Goal: Task Accomplishment & Management: Manage account settings

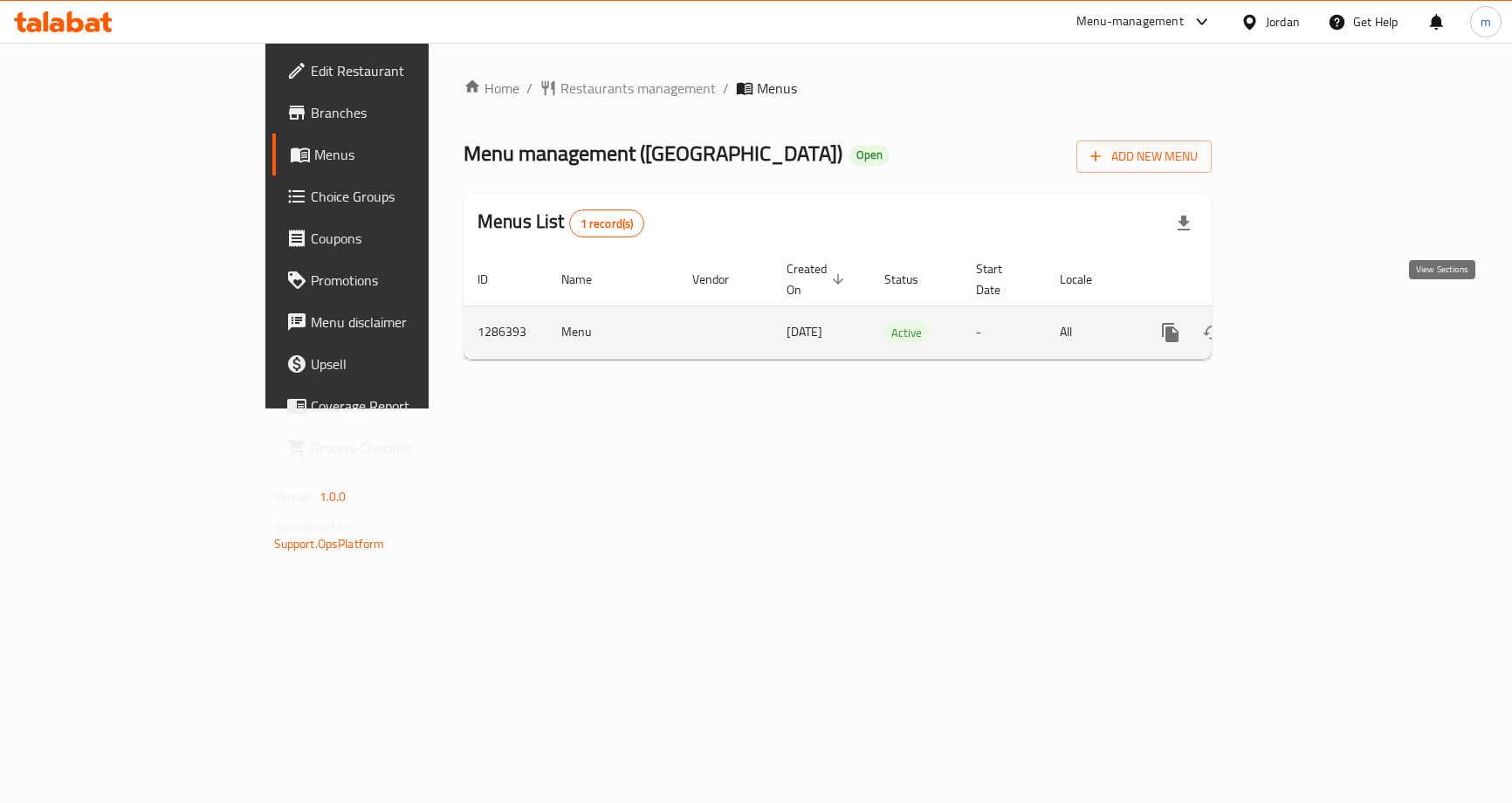
click at [1307, 323] on icon "enhanced table" at bounding box center [1296, 333] width 21 height 21
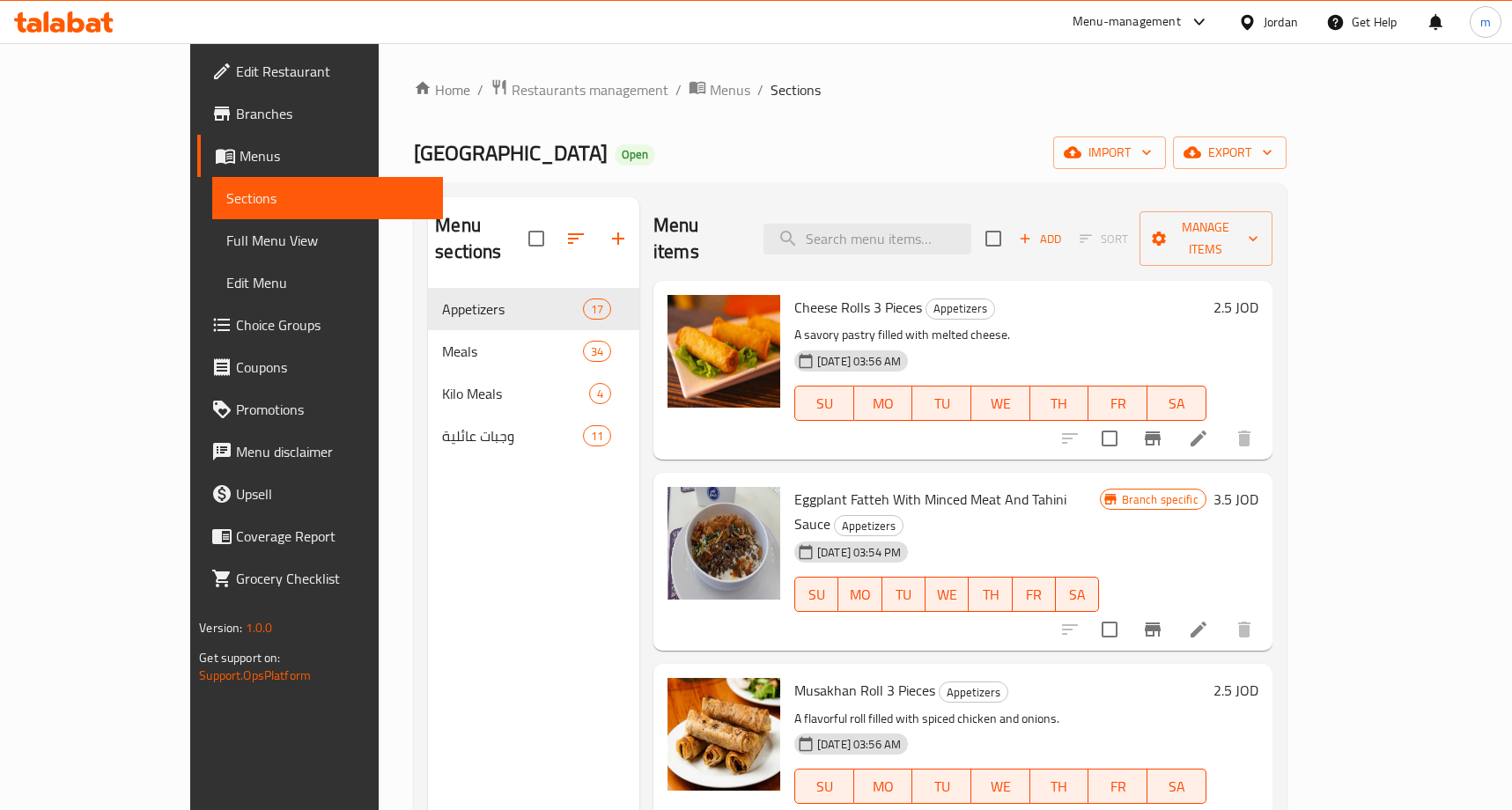
click at [236, 323] on span "Choice Groups" at bounding box center [332, 325] width 193 height 21
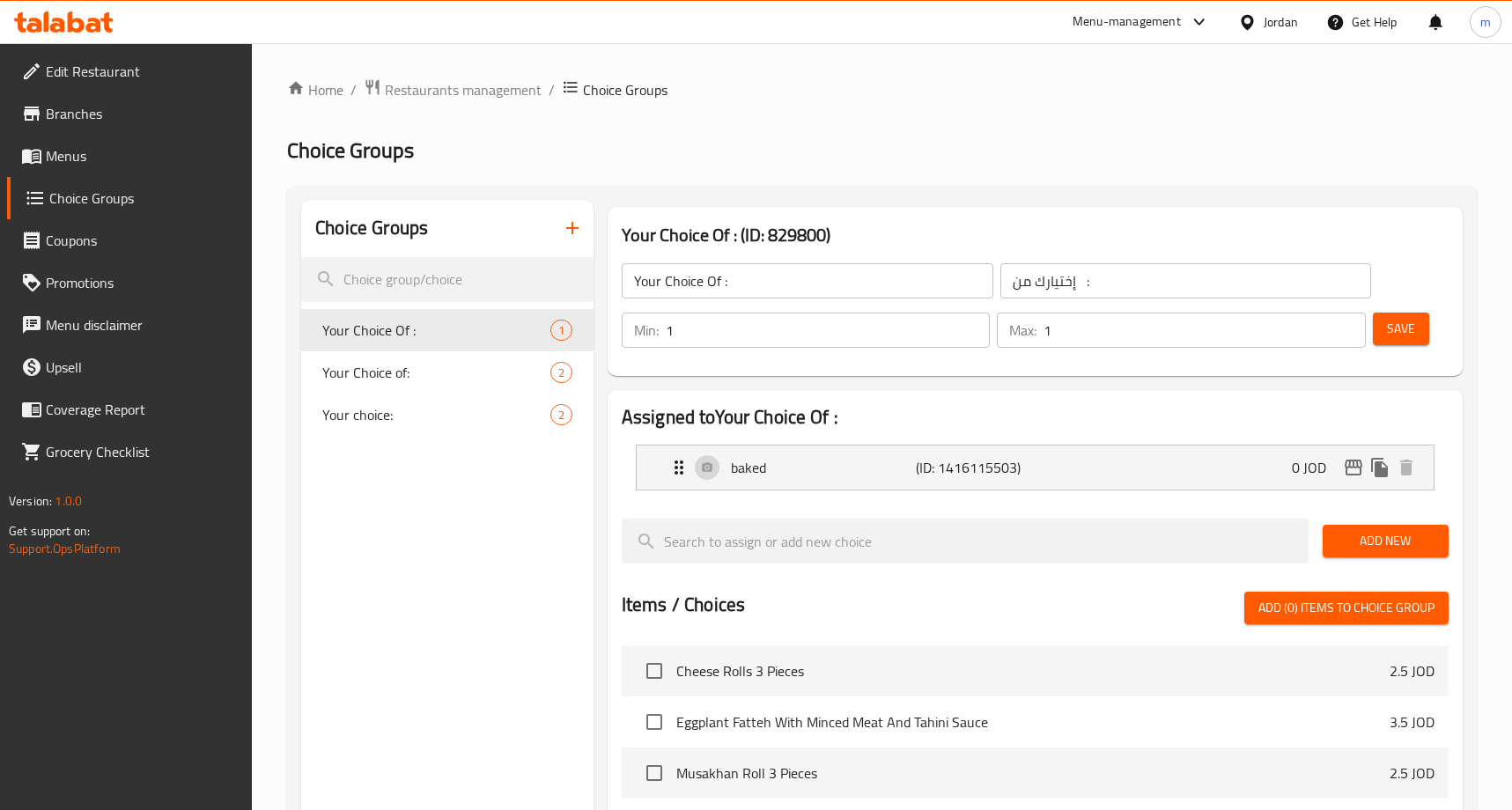
click at [1081, 122] on div "Home / Restaurants management / Choice Groups Choice Groups Choice Groups Your …" at bounding box center [882, 681] width 1190 height 1204
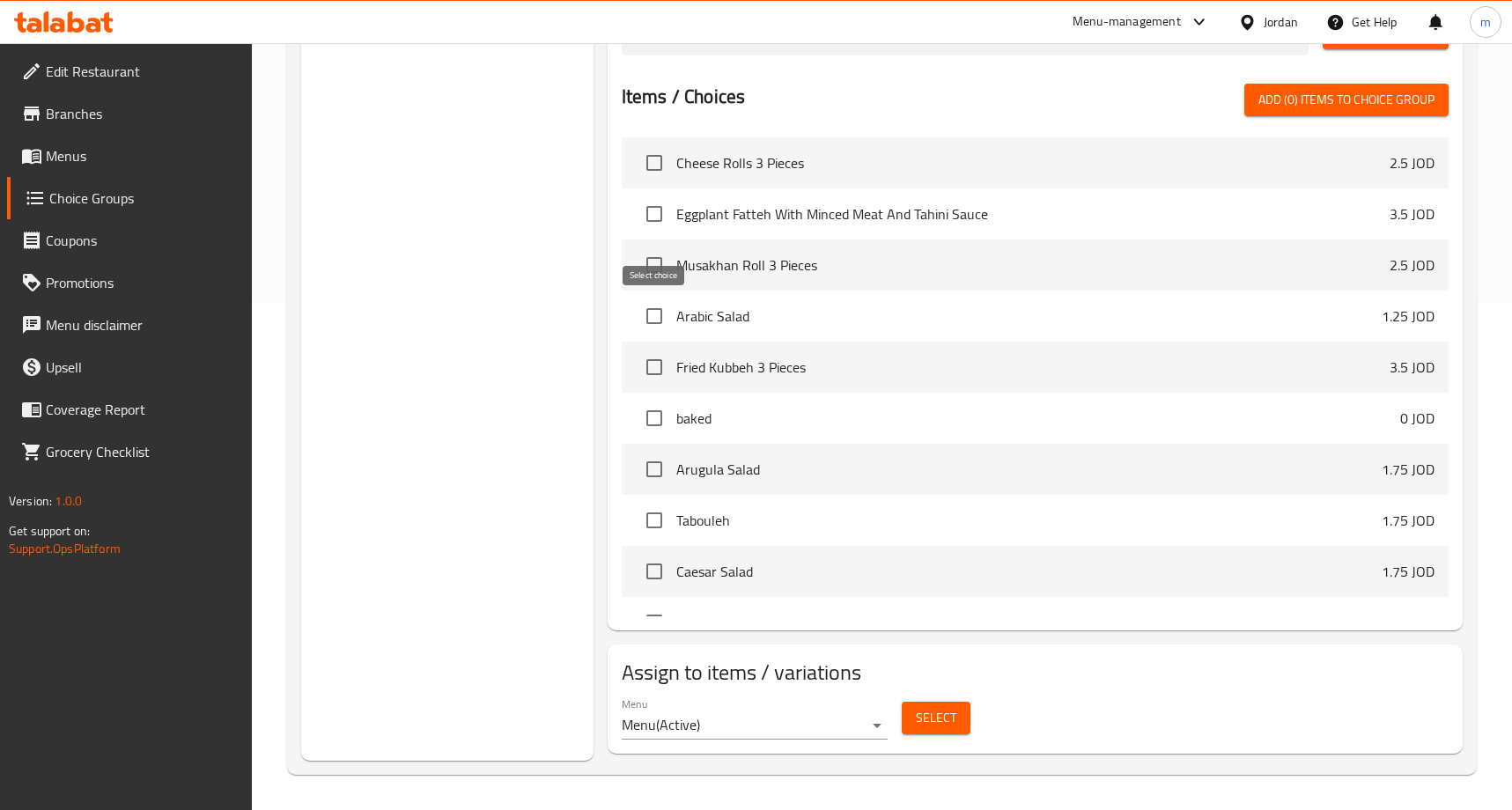
scroll to position [68, 0]
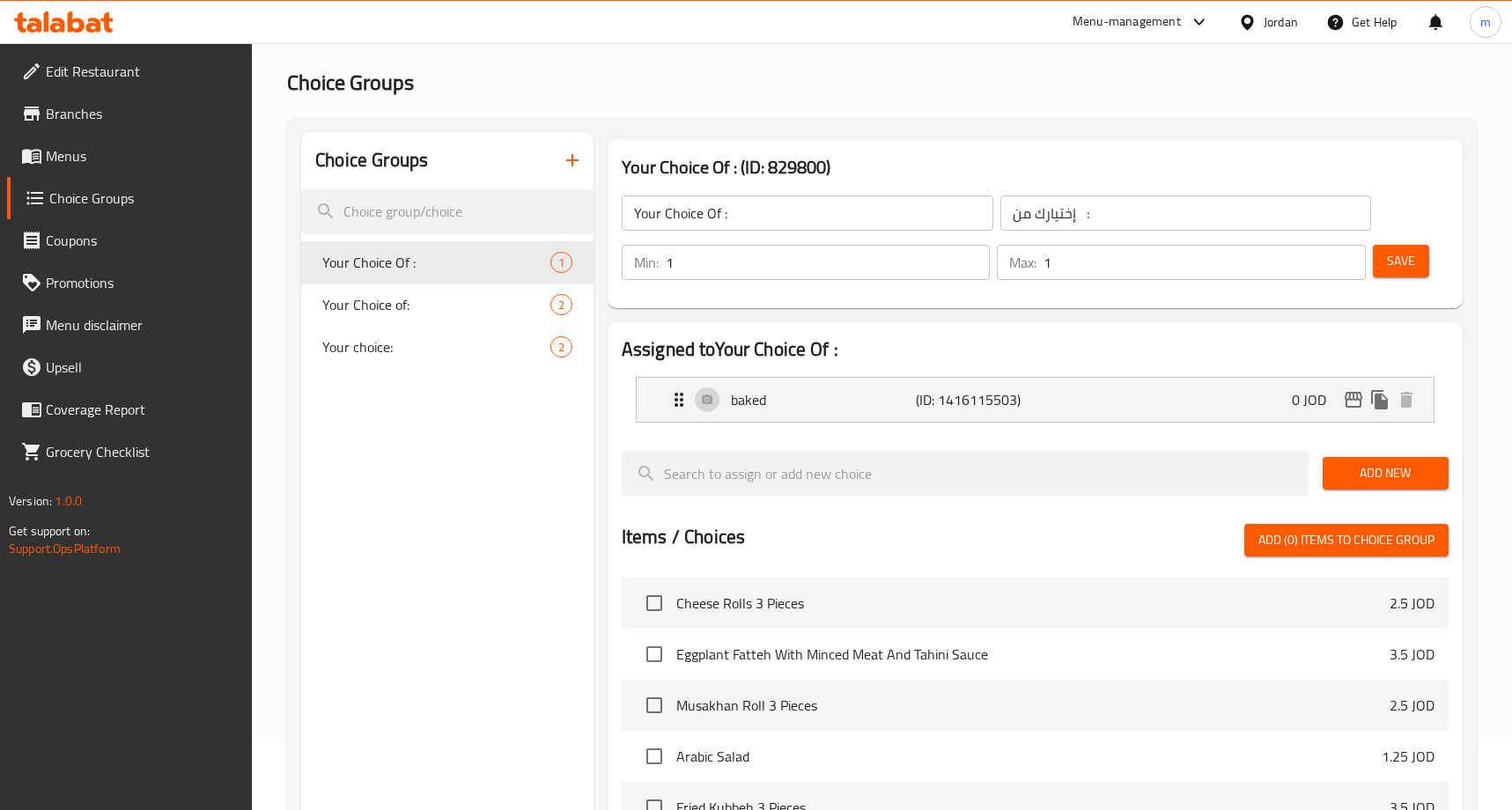
click at [741, 68] on div "Home / Restaurants management / Choice Groups Choice Groups Choice Groups Your …" at bounding box center [882, 613] width 1190 height 1204
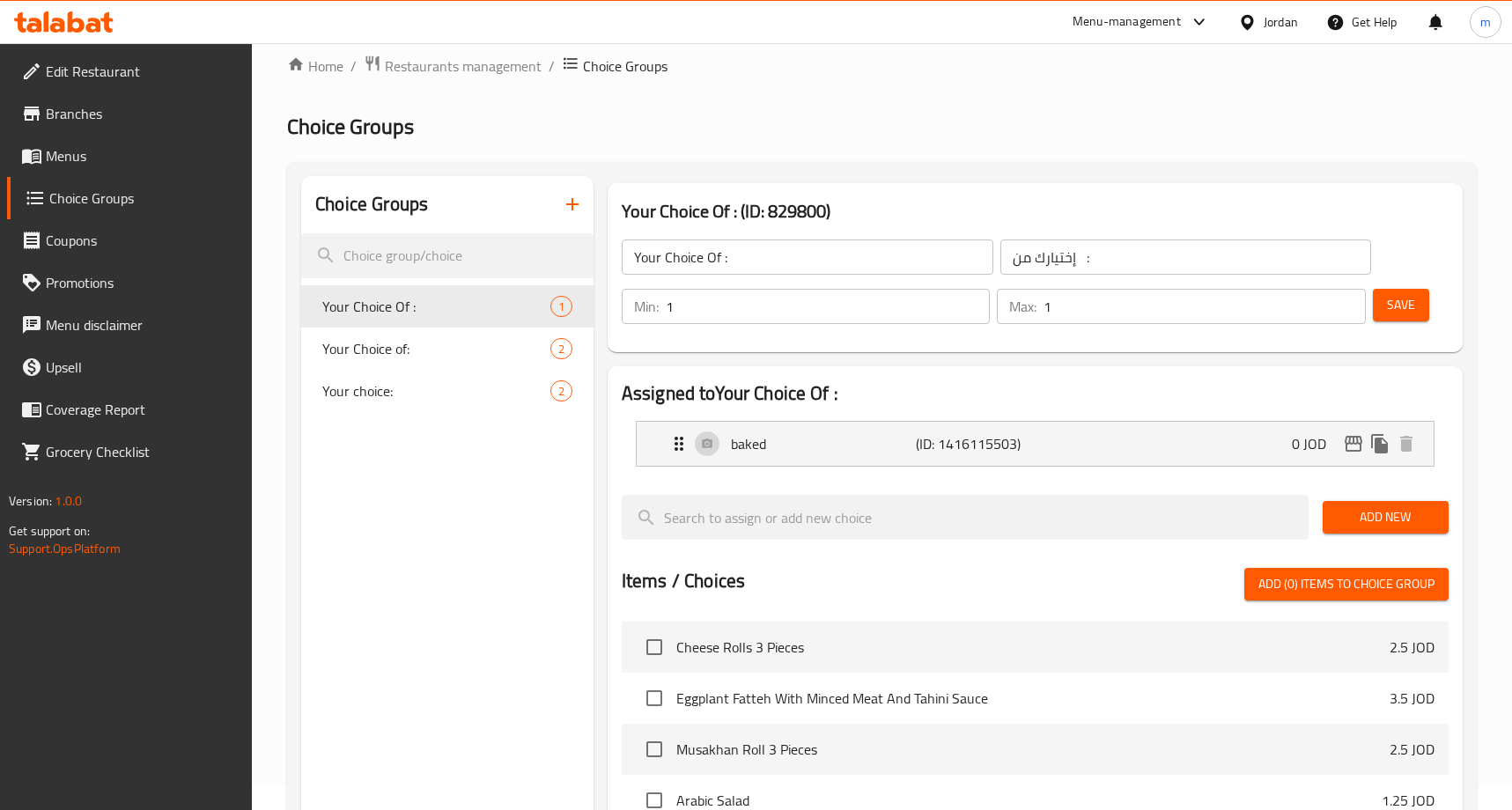
scroll to position [0, 0]
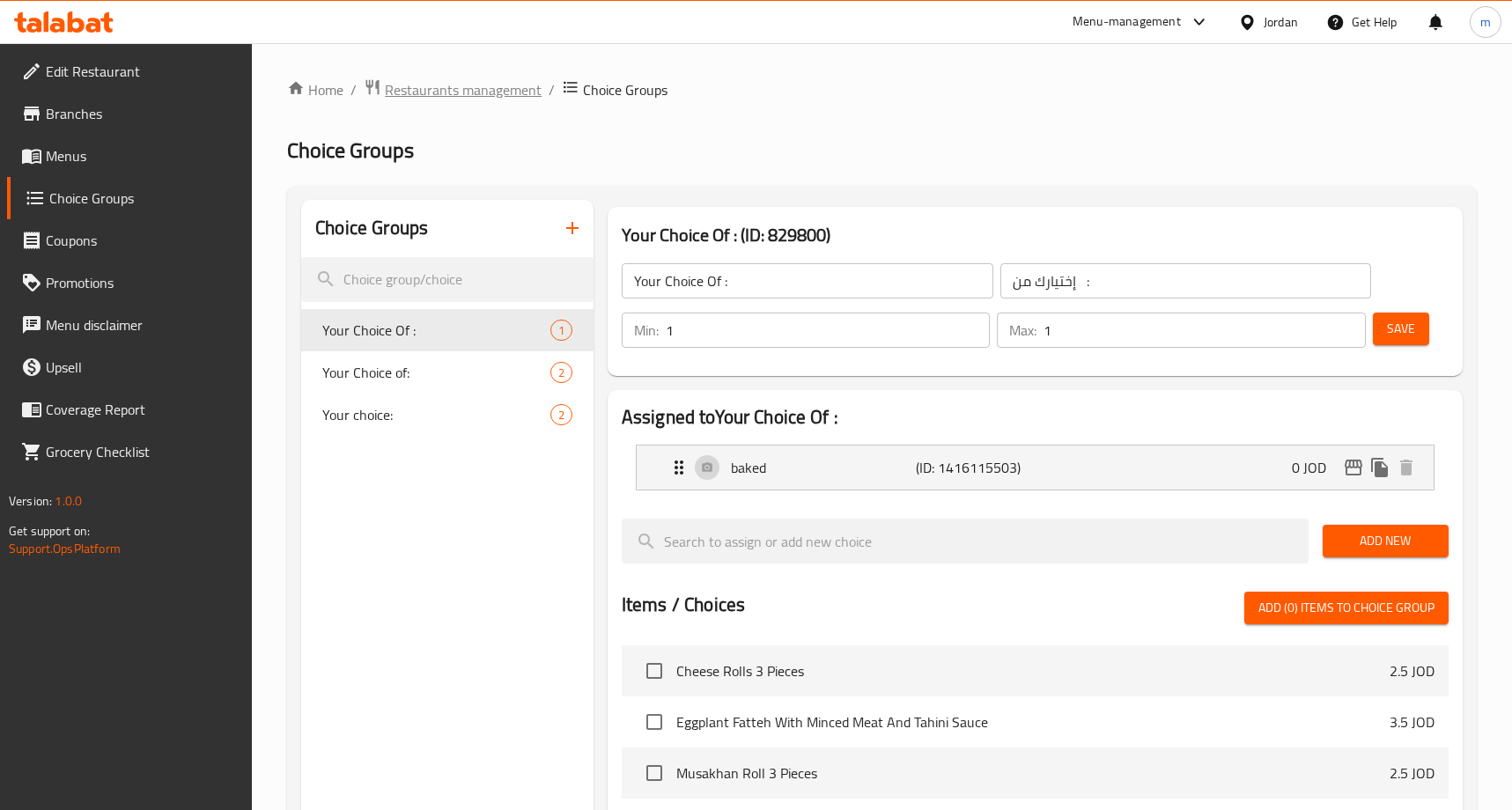
click at [411, 97] on span "Restaurants management" at bounding box center [462, 90] width 156 height 21
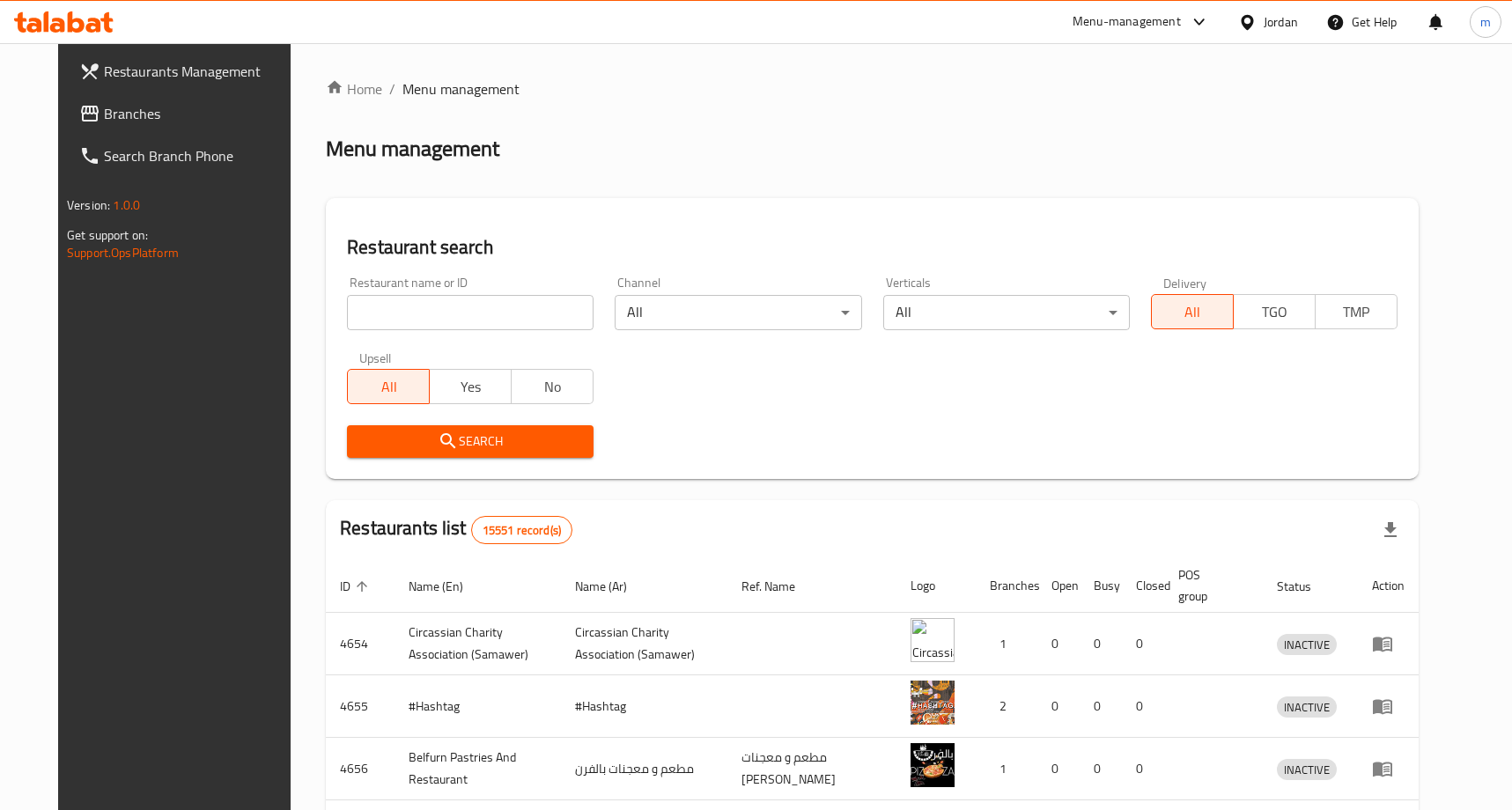
click at [120, 107] on div at bounding box center [756, 405] width 1512 height 810
click at [120, 107] on span "Branches" at bounding box center [200, 114] width 193 height 21
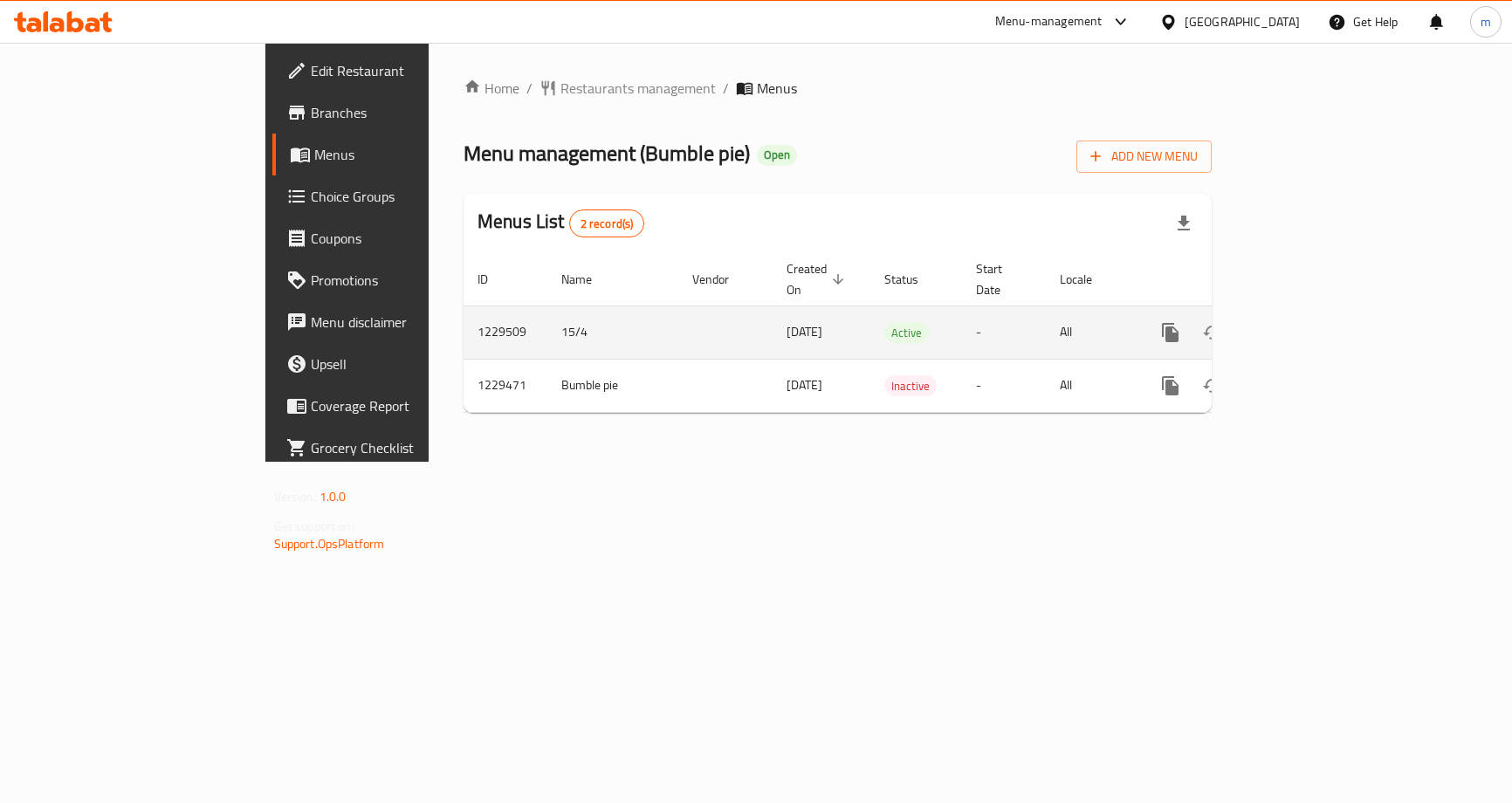
click at [1307, 323] on icon "enhanced table" at bounding box center [1296, 333] width 21 height 21
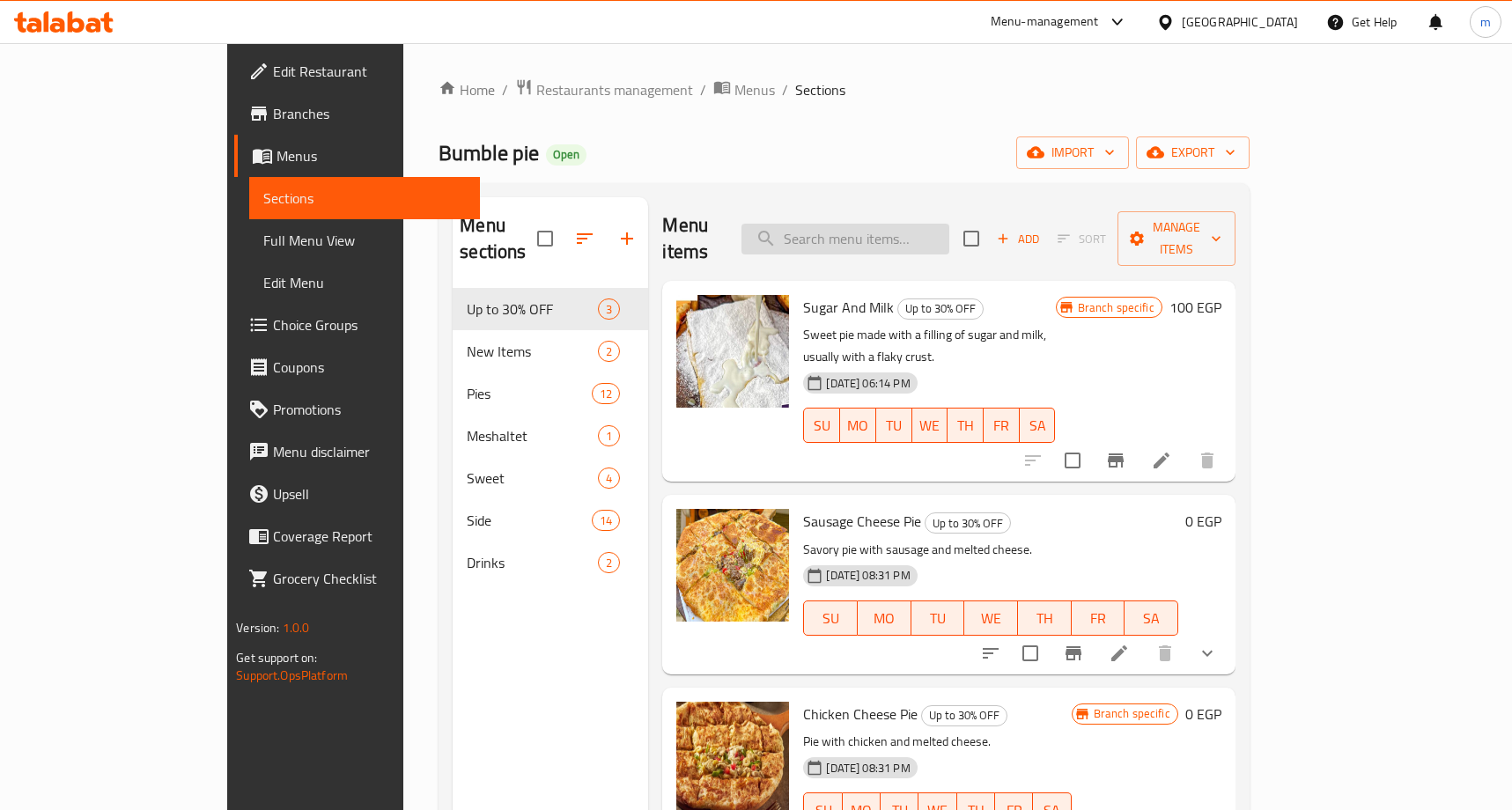
click at [949, 224] on input "search" at bounding box center [845, 239] width 208 height 31
paste input "Chicken Cheese Pie"
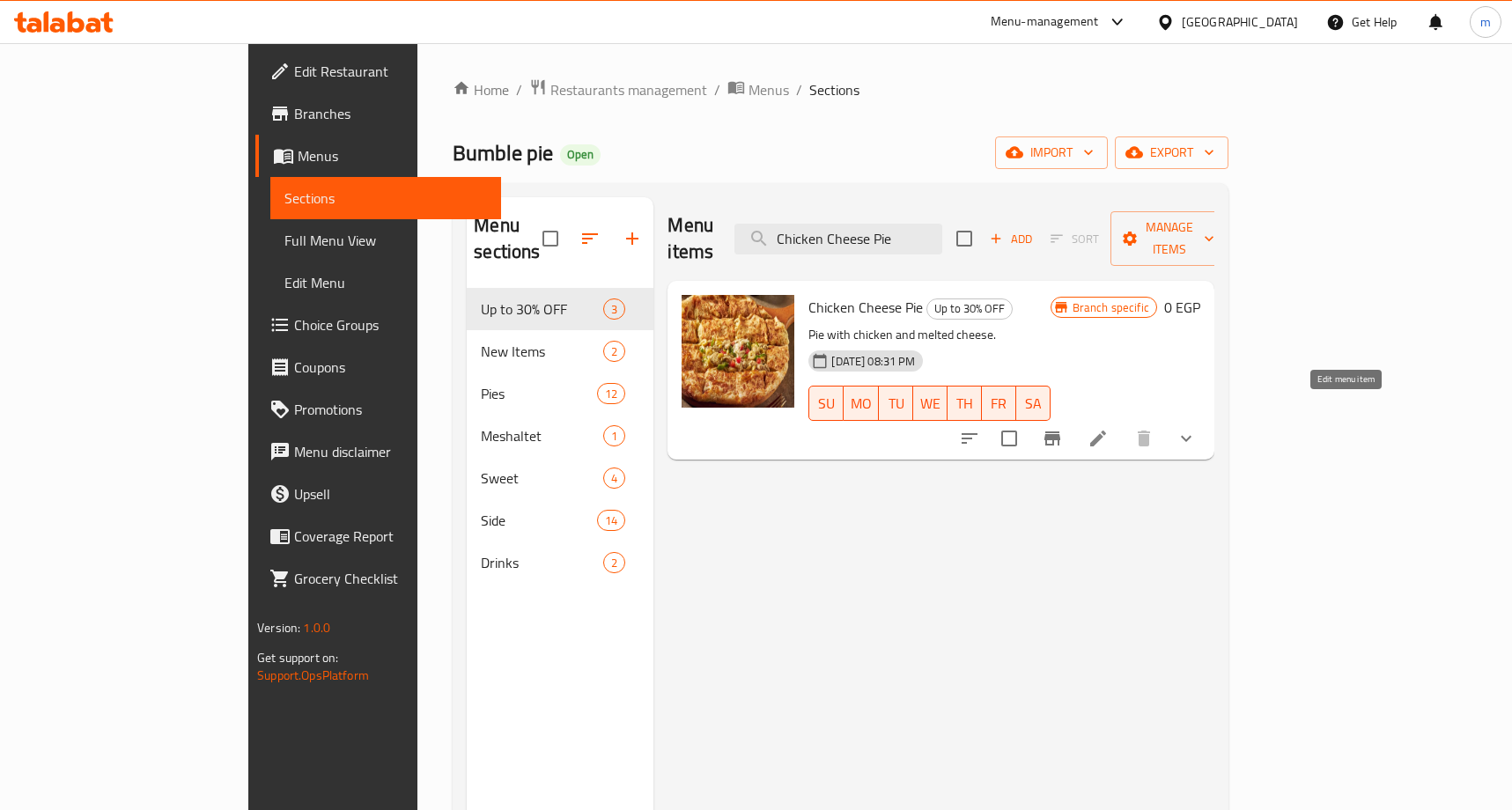
type input "Chicken Cheese Pie"
click at [1106, 430] on icon at bounding box center [1097, 438] width 16 height 16
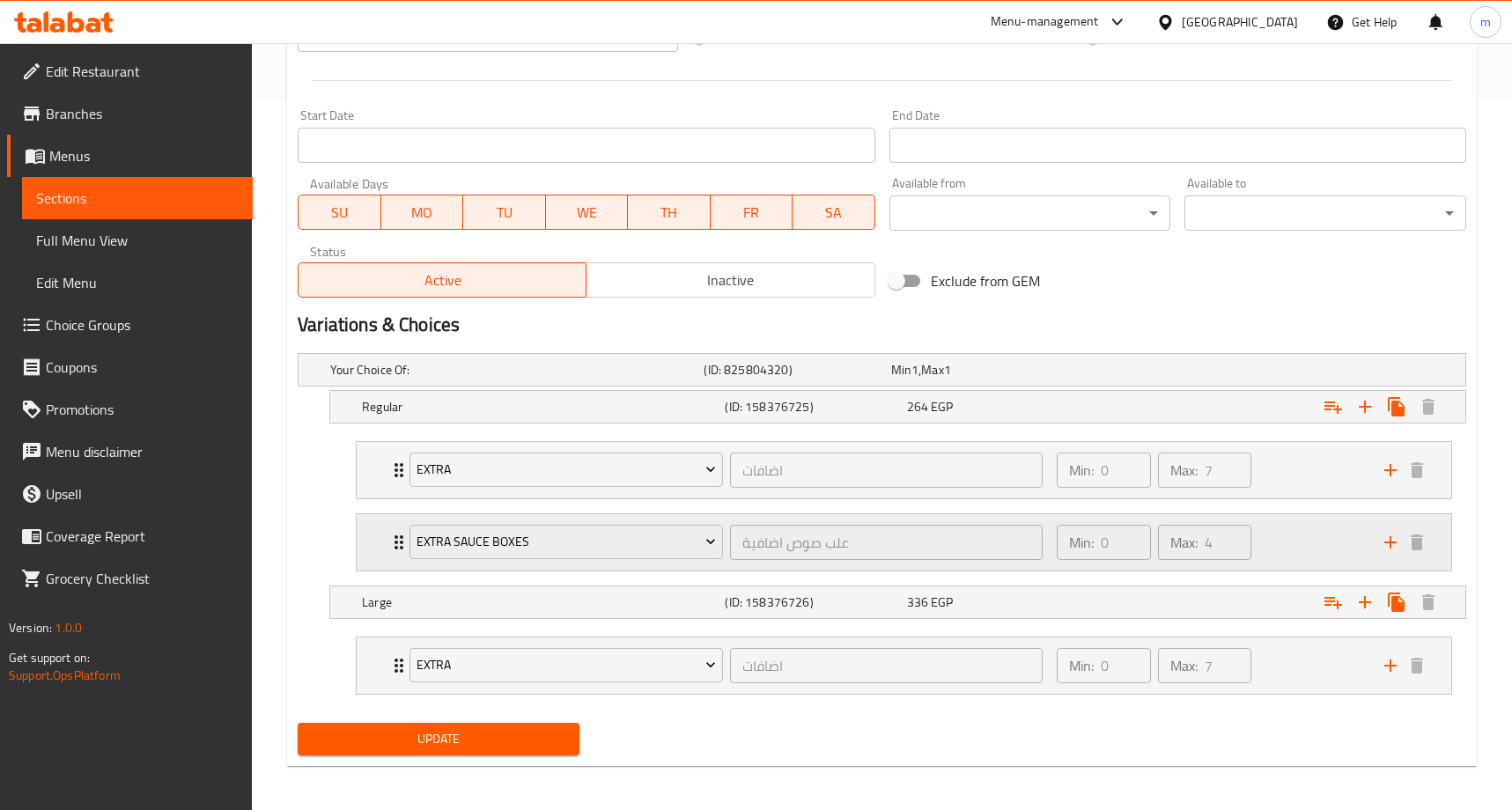
scroll to position [716, 0]
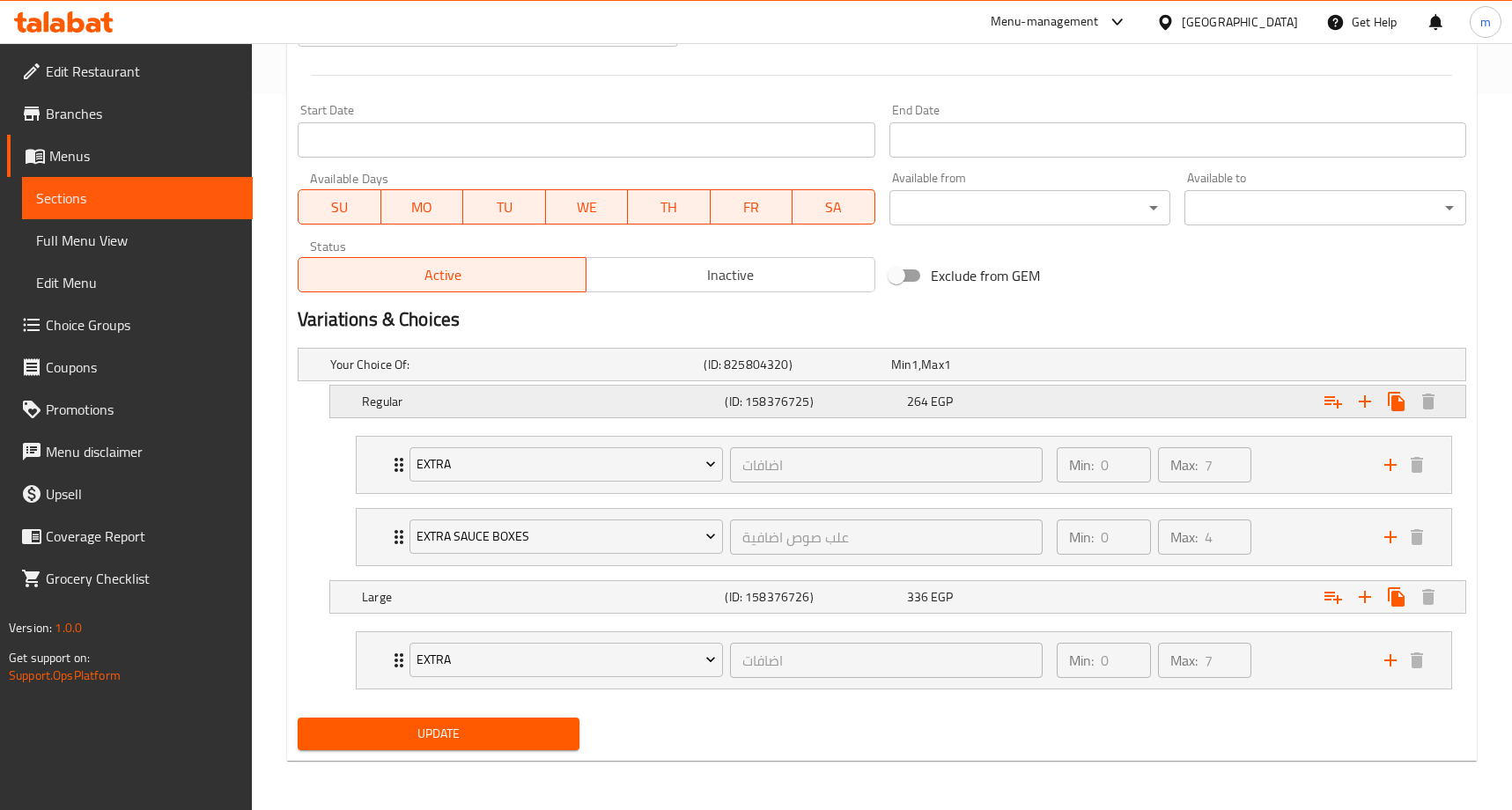
click at [468, 411] on div "Regular" at bounding box center [540, 401] width 363 height 24
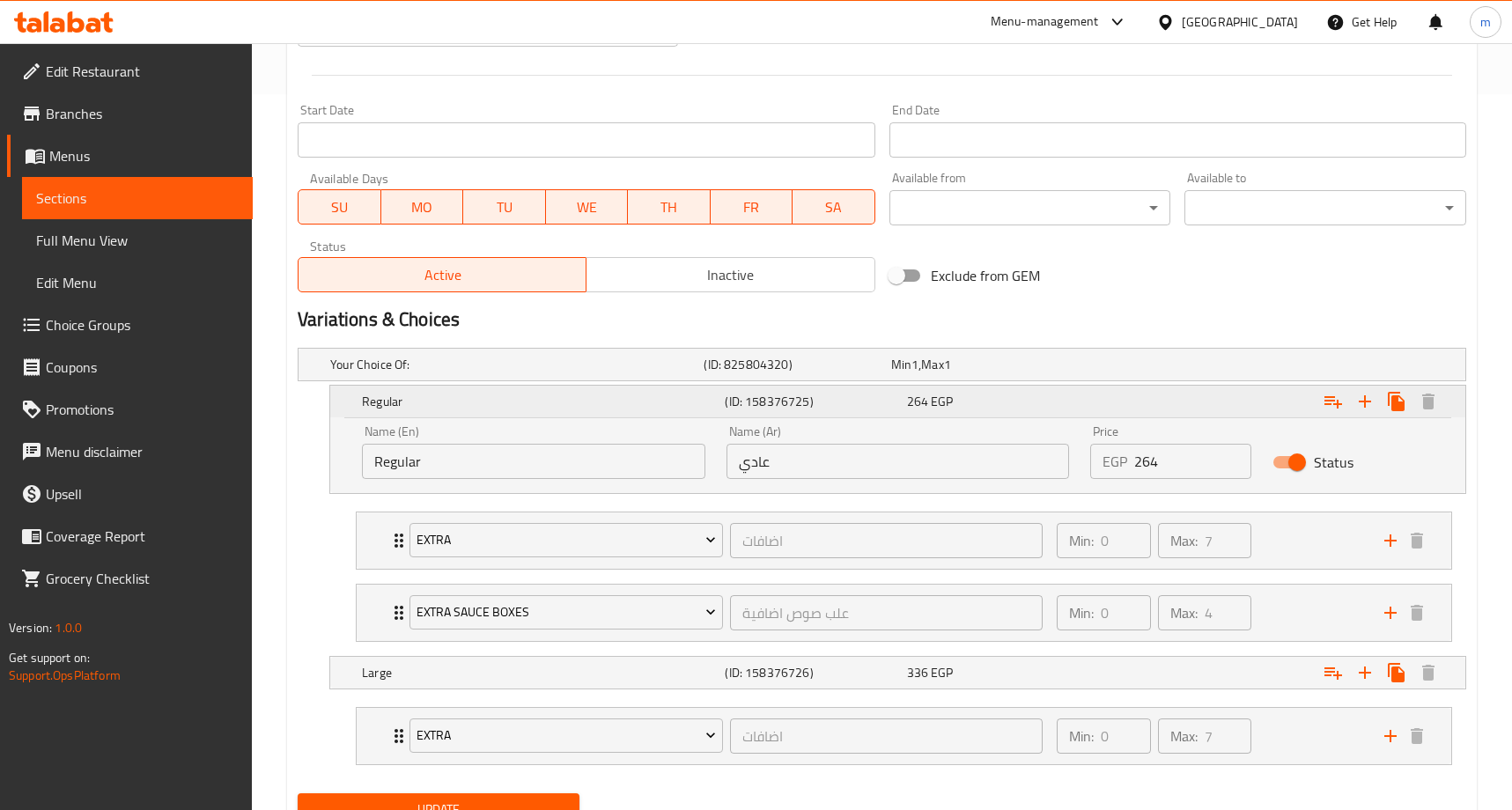
click at [480, 402] on h5 "Regular" at bounding box center [540, 401] width 355 height 17
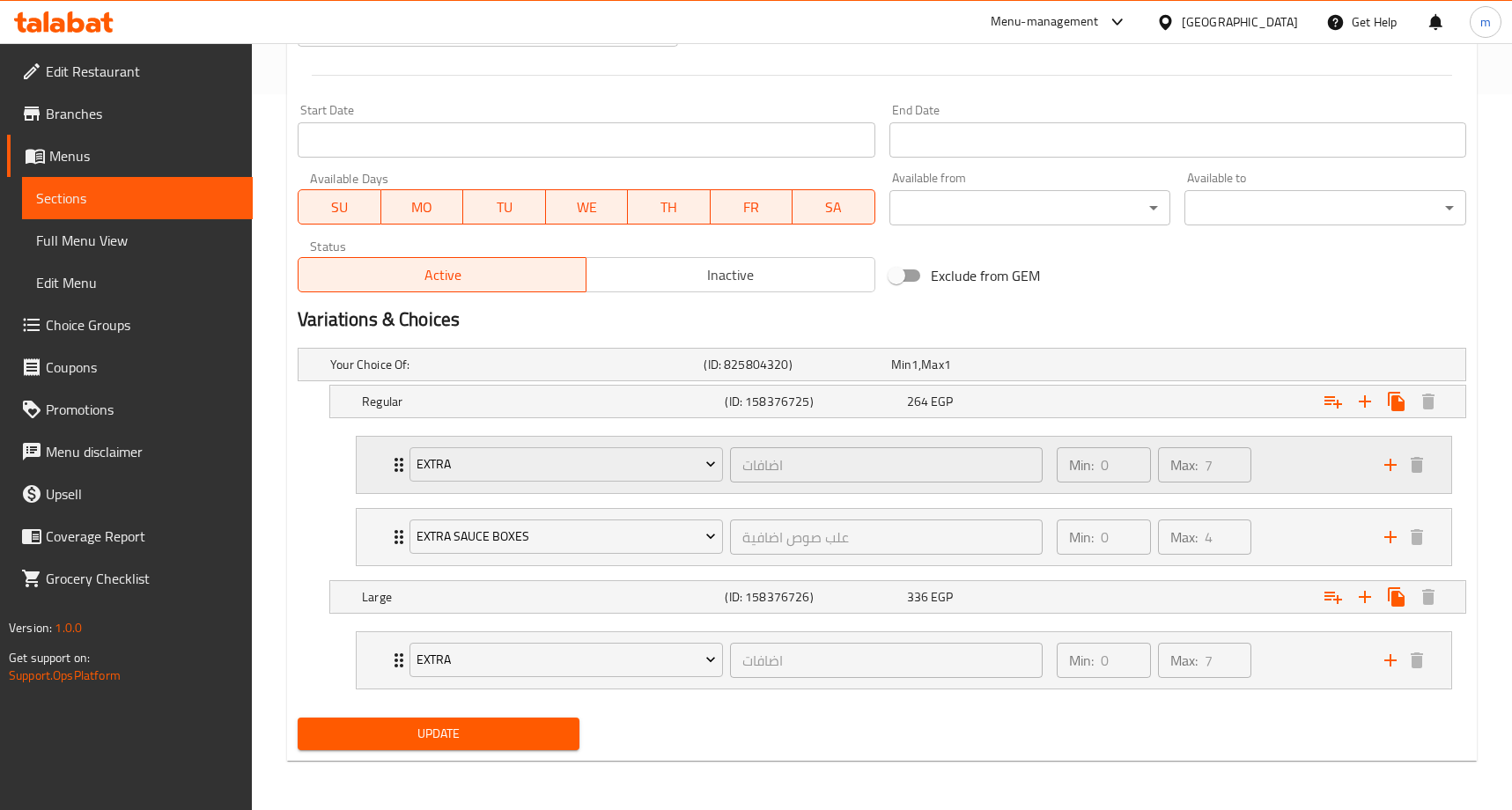
click at [1278, 470] on div "Min: 0 ​ Max: 7 ​" at bounding box center [1209, 465] width 327 height 56
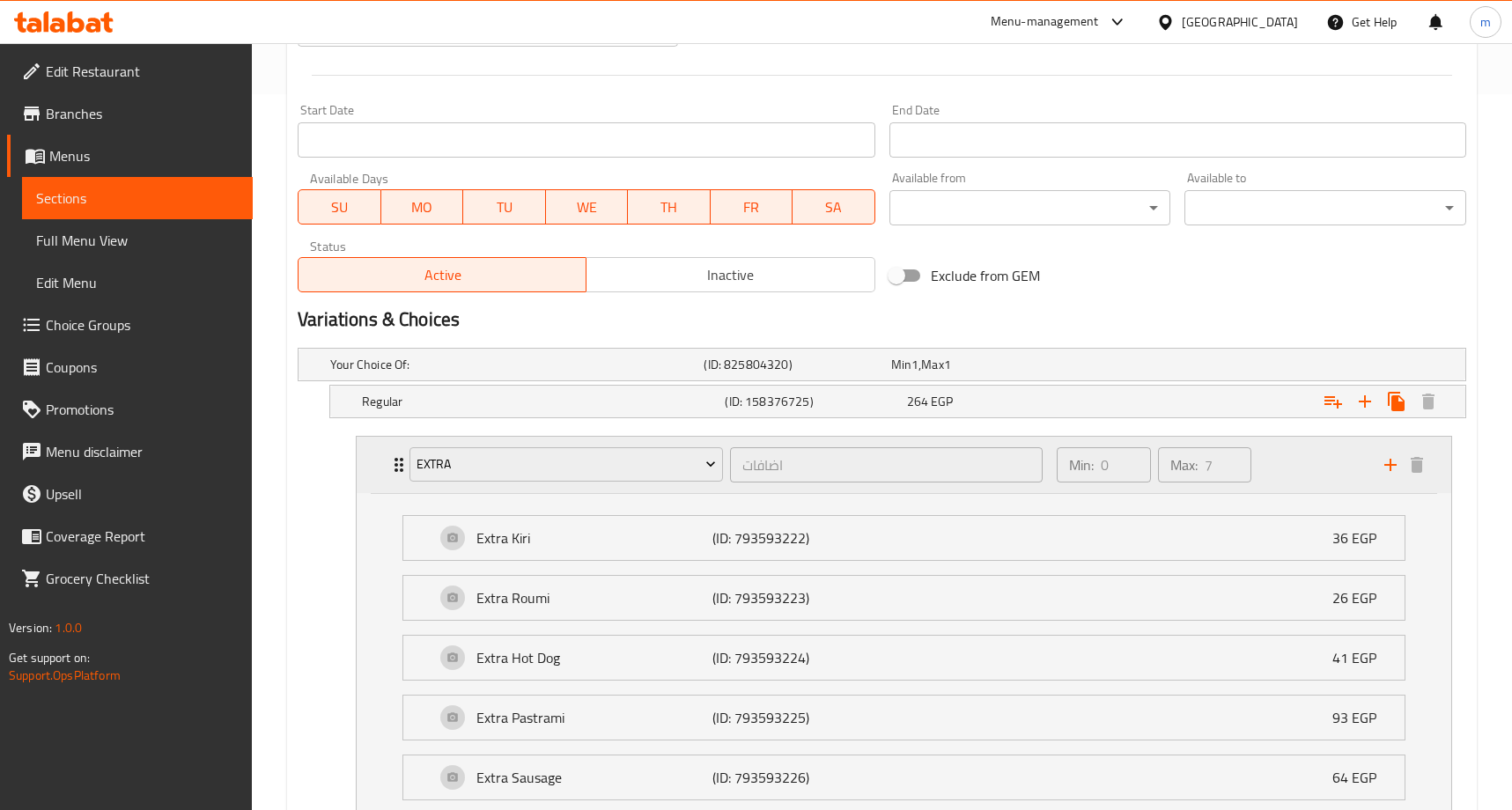
click at [1295, 478] on div "Min: 0 ​ Max: 7 ​" at bounding box center [1209, 465] width 327 height 56
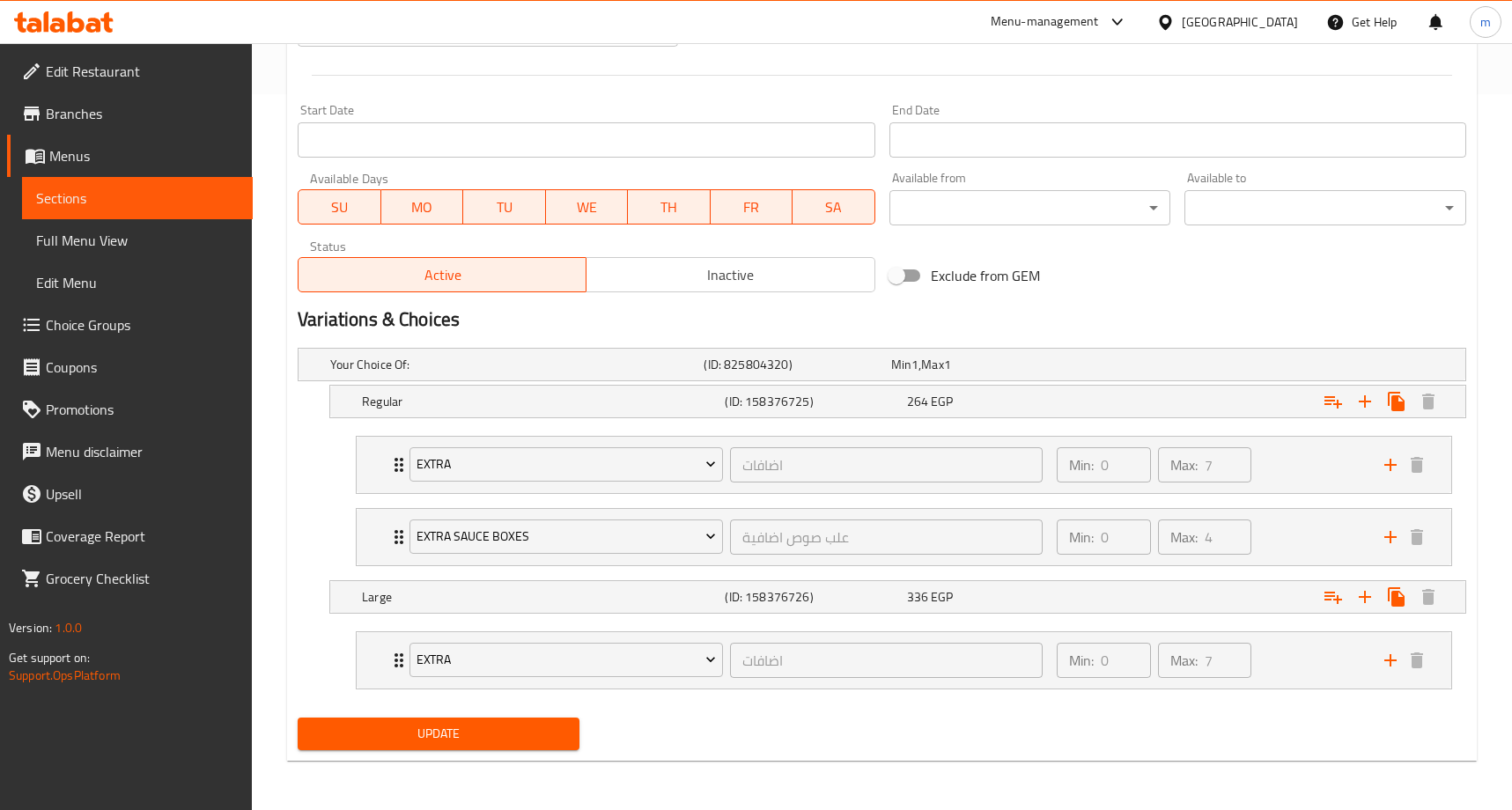
click at [655, 100] on div "Start Date Start Date" at bounding box center [586, 131] width 590 height 68
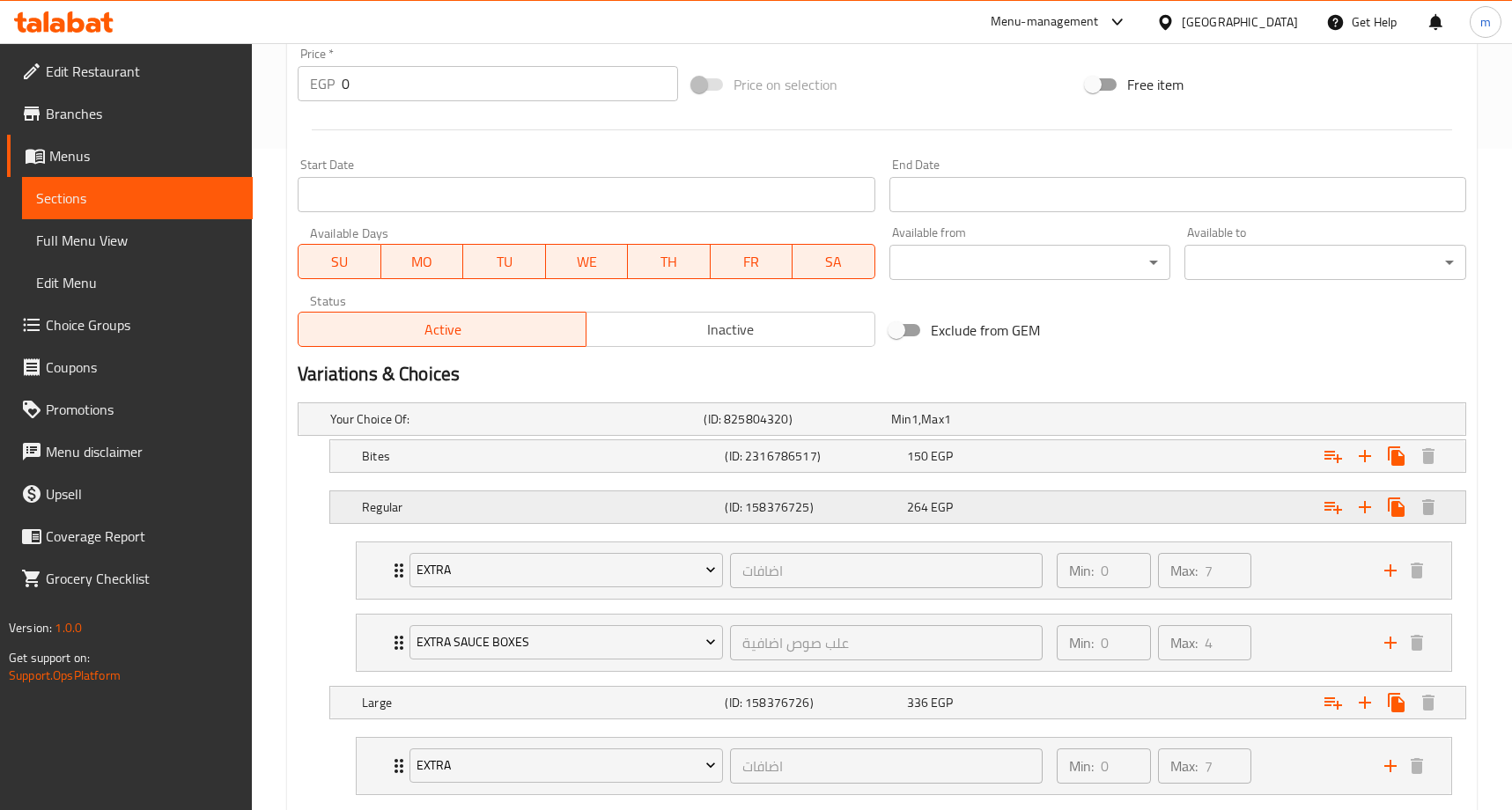
scroll to position [767, 0]
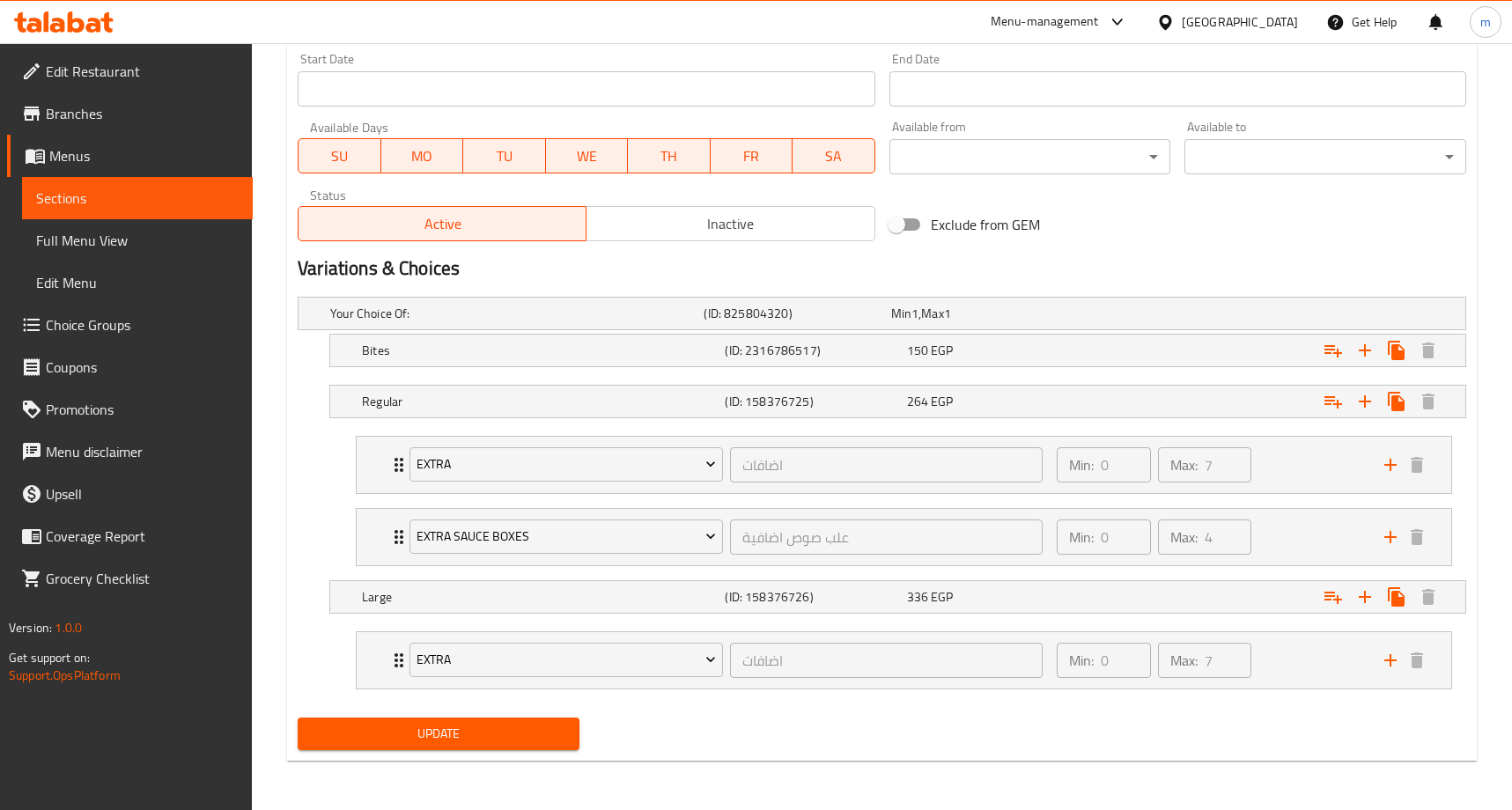
click at [310, 446] on nav "Extra اضافات ​ Min: 0 ​ Max: 7 ​ Extra Kiri (ID: 793593222) 36 EGP Name (En) Ex…" at bounding box center [881, 500] width 1168 height 158
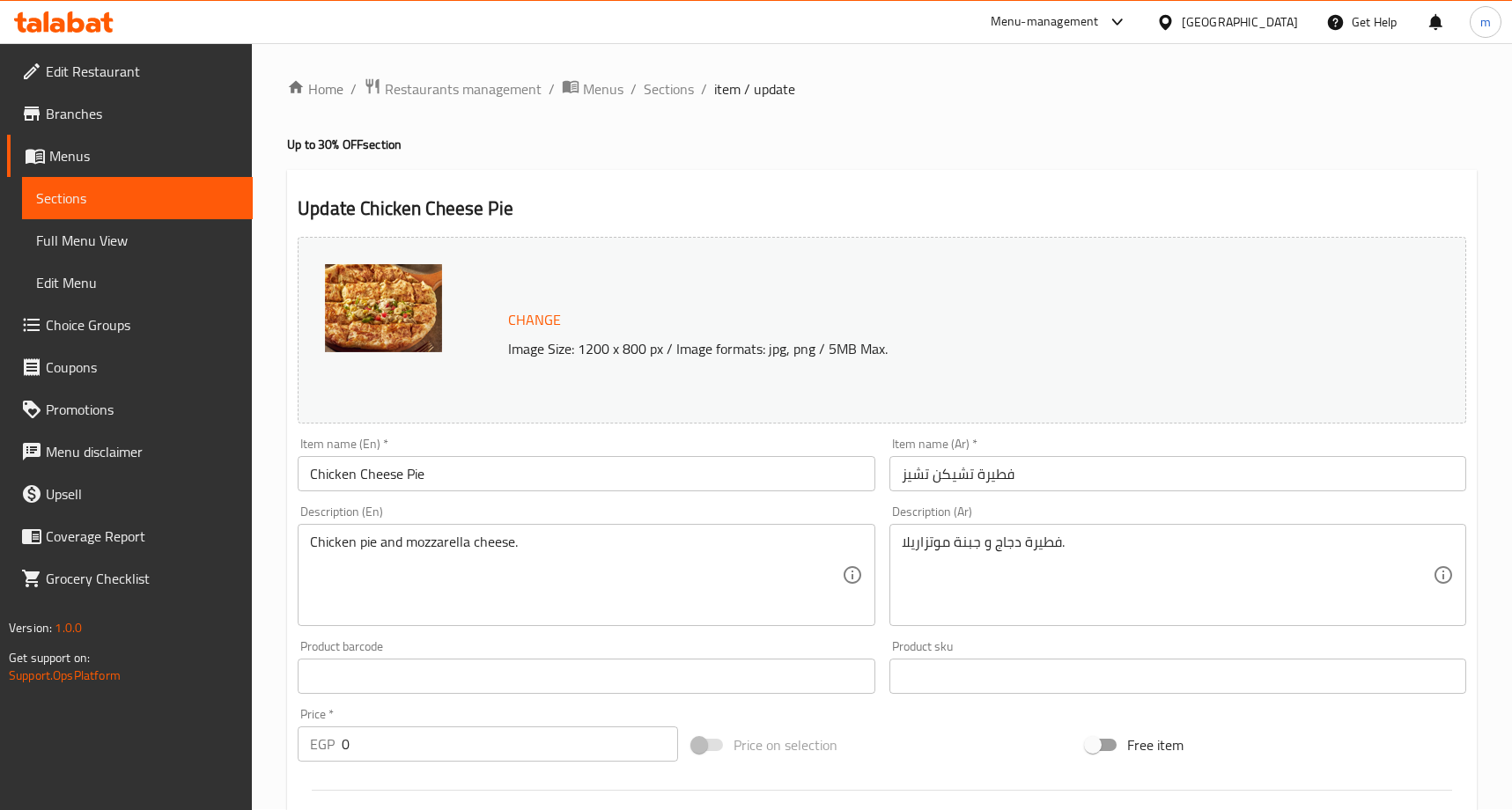
scroll to position [0, 0]
click at [462, 90] on span "Restaurants management" at bounding box center [462, 90] width 156 height 21
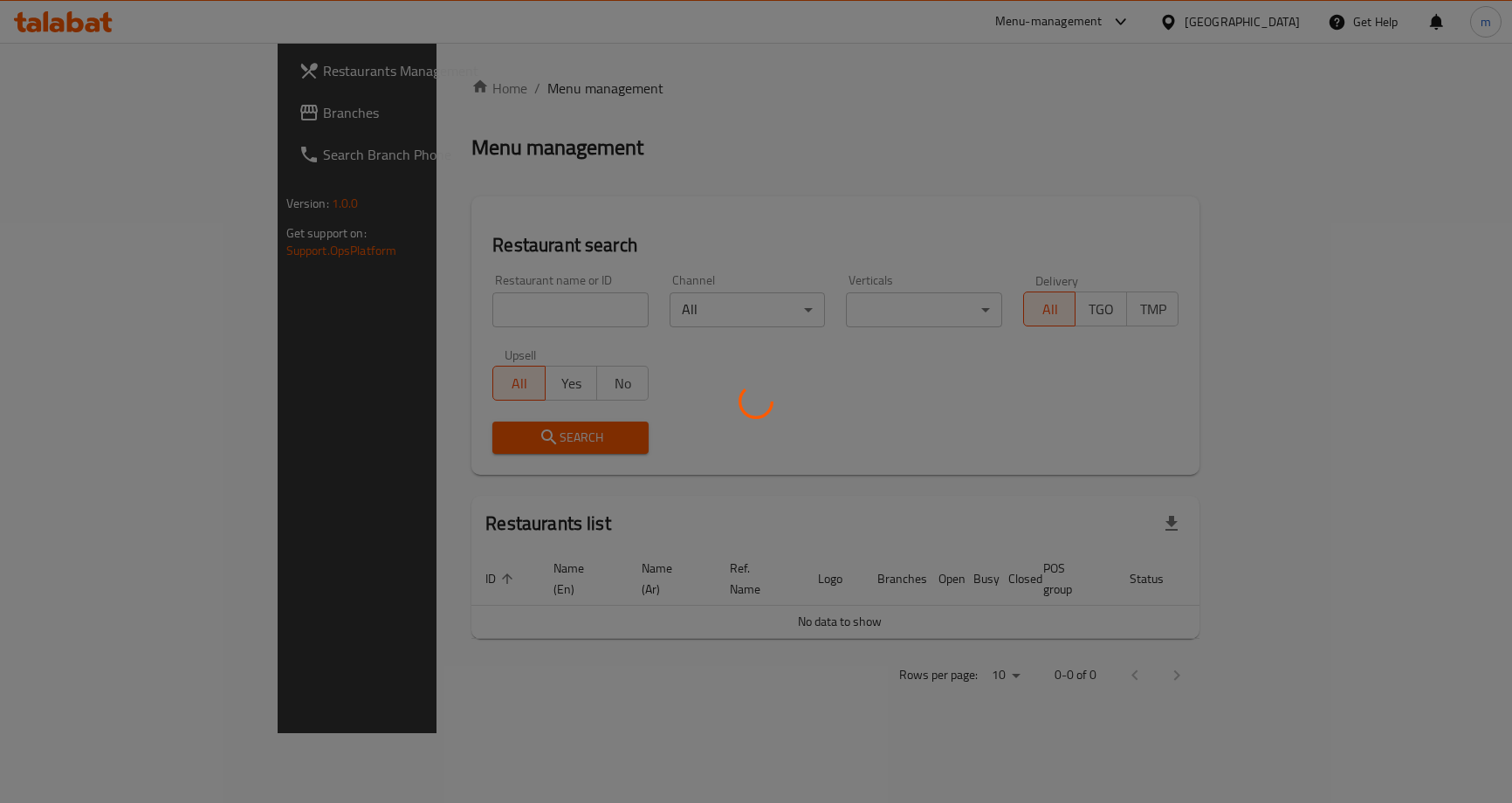
click at [102, 108] on div at bounding box center [756, 402] width 1512 height 803
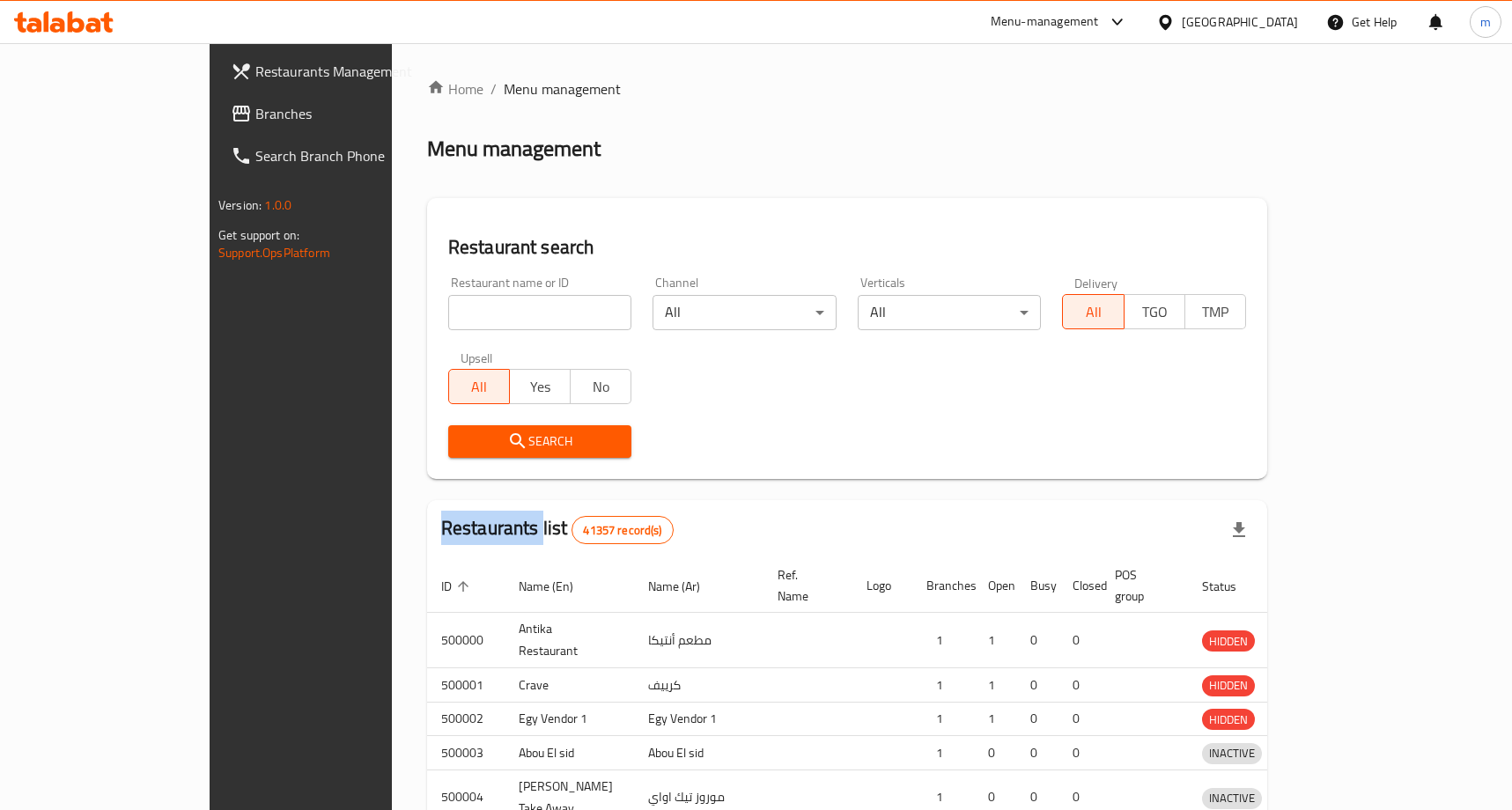
click at [103, 109] on div at bounding box center [756, 405] width 1512 height 810
click at [210, 109] on div "Restaurants Management Branches Search Branch Phone Version: 1.0.0 Get support …" at bounding box center [756, 577] width 1092 height 1069
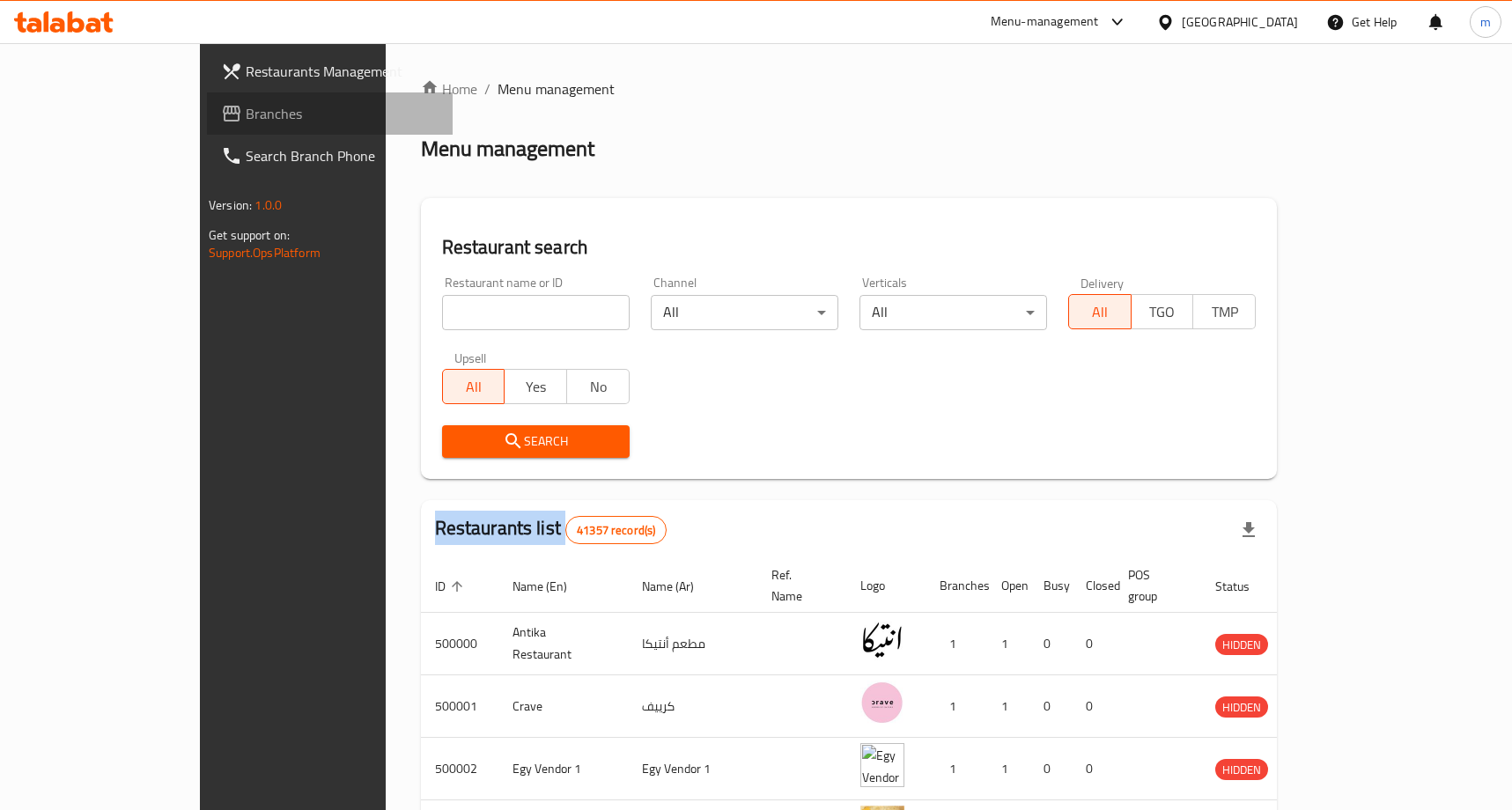
click at [246, 107] on span "Branches" at bounding box center [342, 114] width 193 height 21
